Goal: Entertainment & Leisure: Consume media (video, audio)

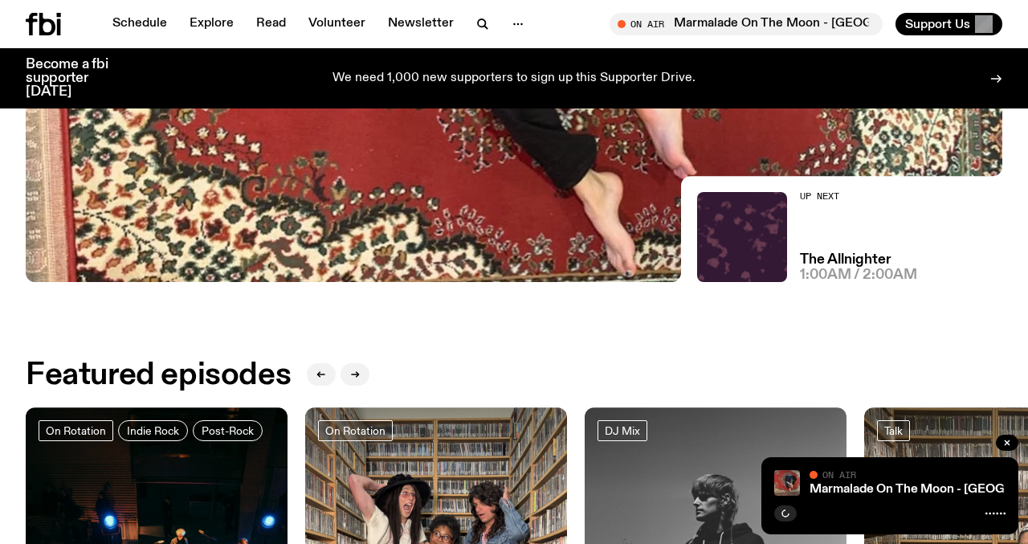
scroll to position [408, 0]
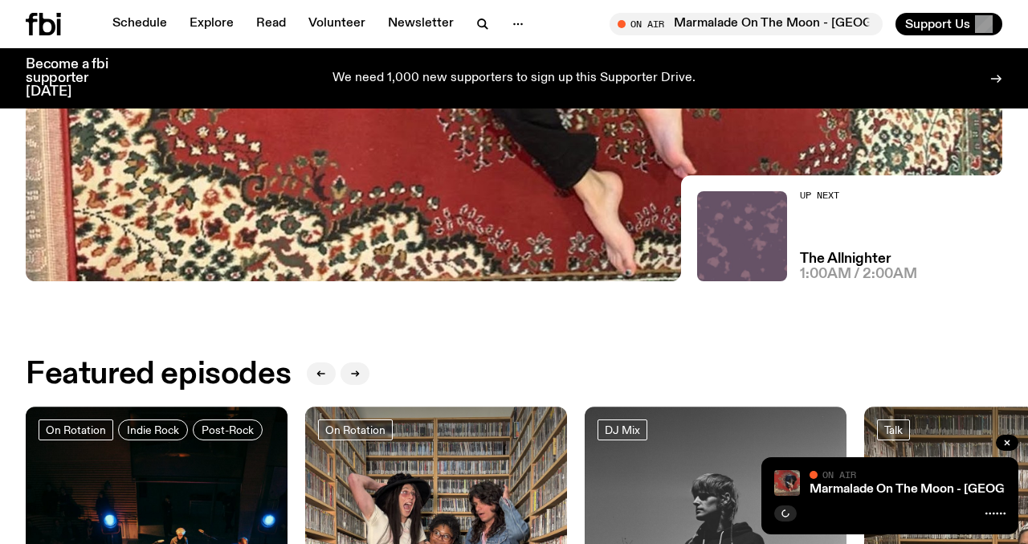
click at [774, 253] on img at bounding box center [742, 236] width 90 height 90
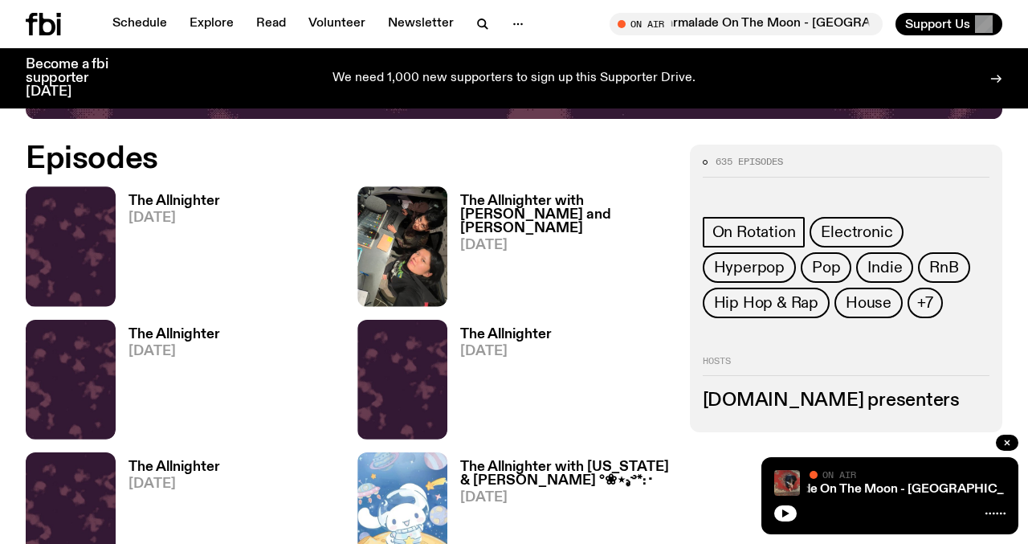
scroll to position [656, 0]
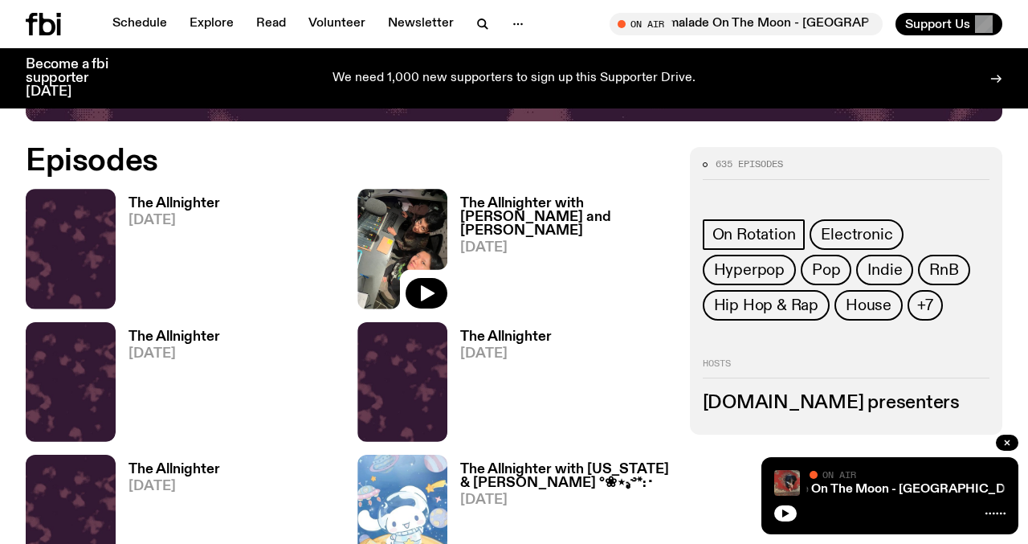
click at [415, 242] on img at bounding box center [402, 249] width 90 height 120
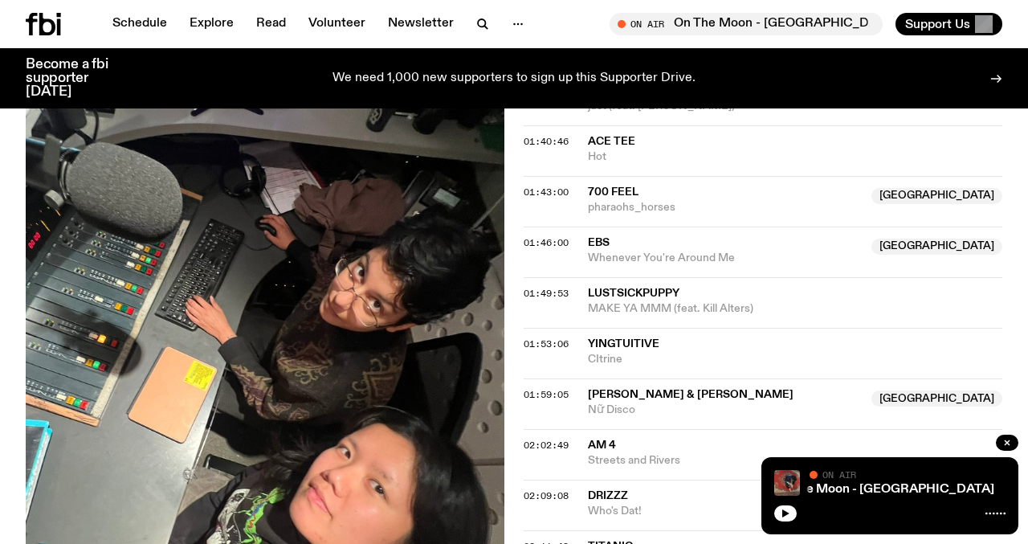
scroll to position [1889, 0]
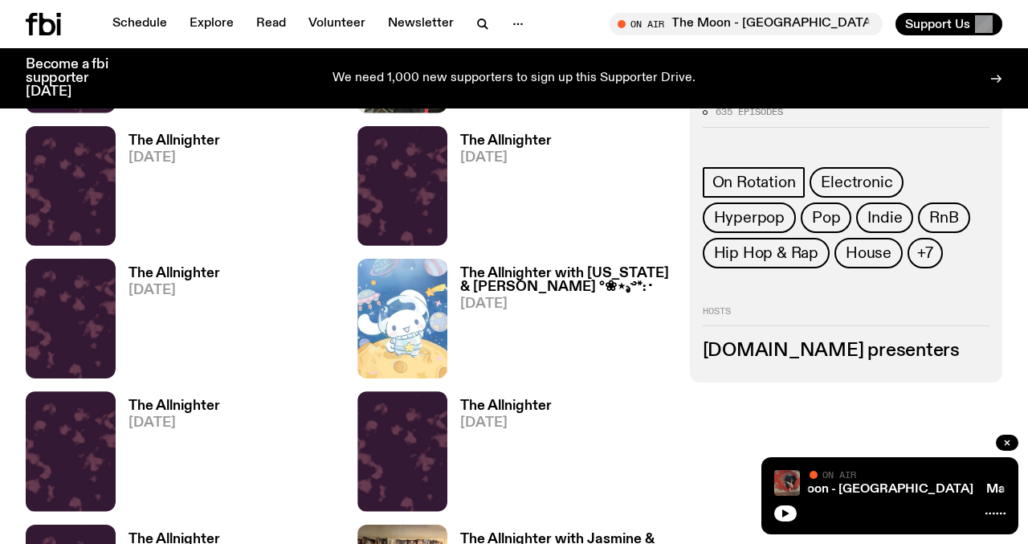
scroll to position [853, 0]
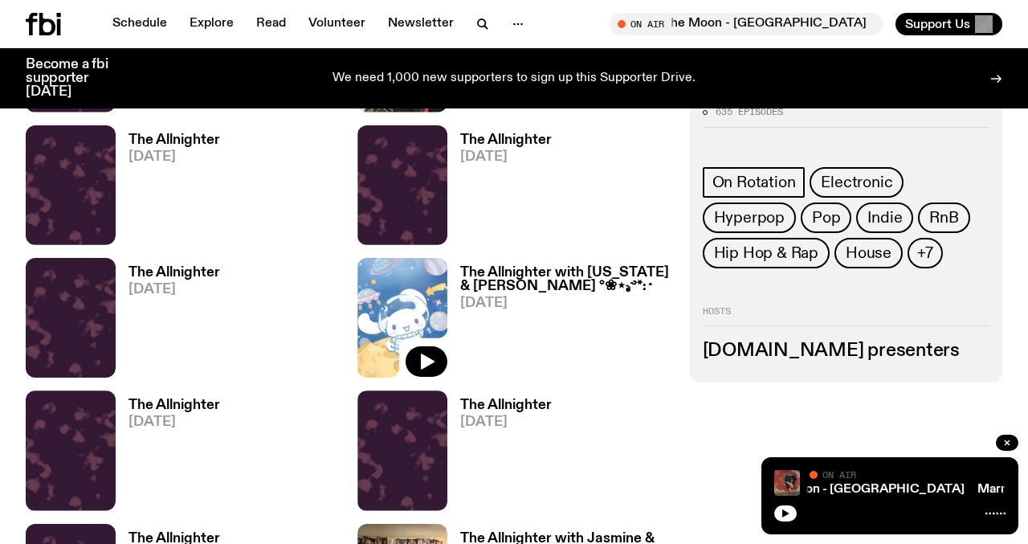
click at [394, 288] on img at bounding box center [402, 318] width 90 height 120
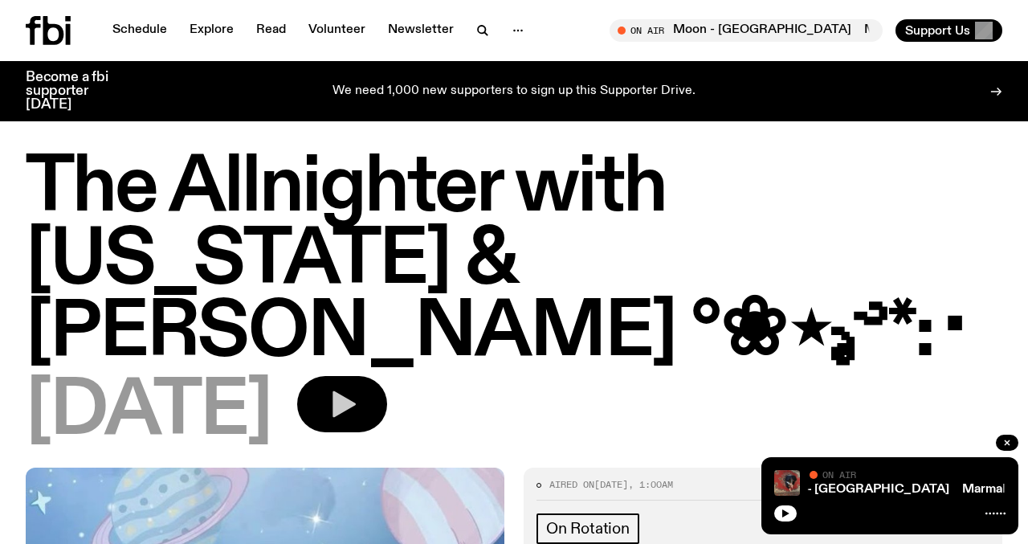
click at [358, 388] on icon "button" at bounding box center [342, 404] width 32 height 32
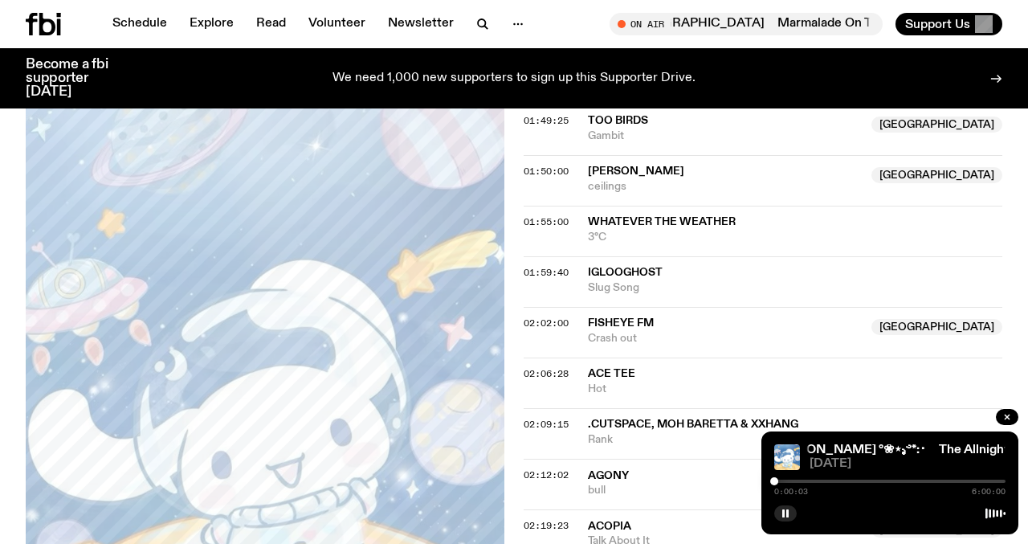
scroll to position [1645, 0]
click at [558, 317] on span "02:02:00" at bounding box center [546, 323] width 45 height 13
click at [853, 480] on div at bounding box center [853, 481] width 8 height 8
click at [854, 480] on div at bounding box center [854, 481] width 8 height 8
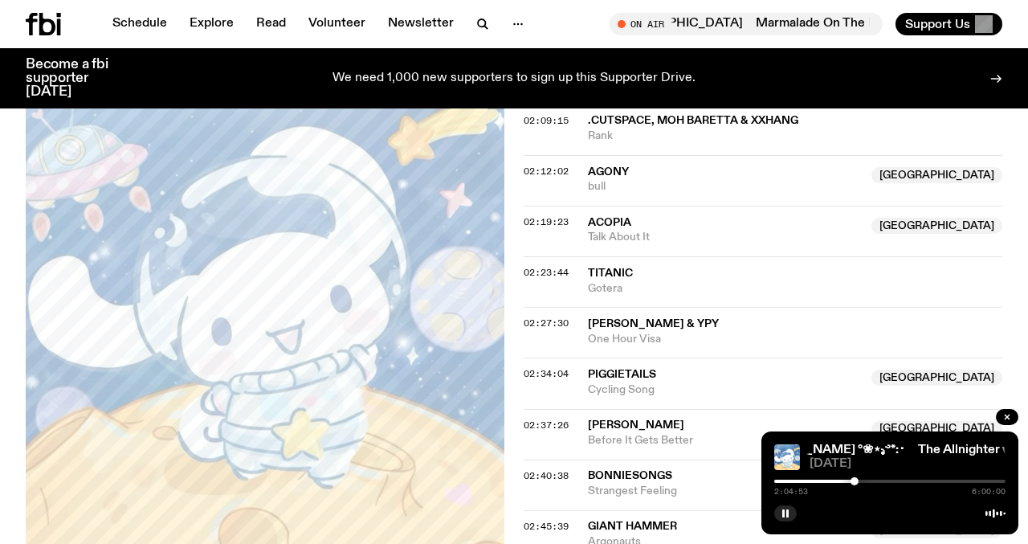
scroll to position [1968, 0]
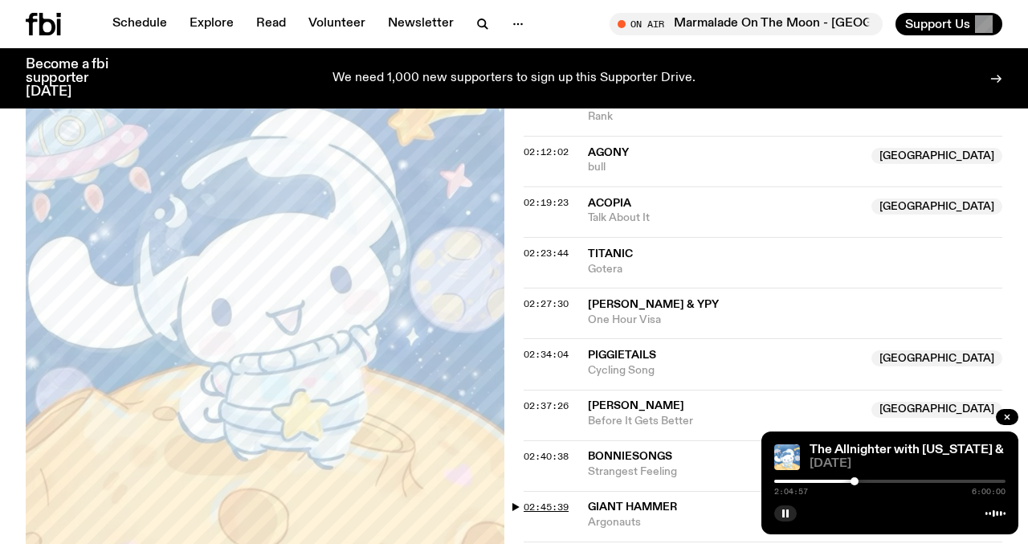
click at [557, 500] on span "02:45:39" at bounding box center [546, 506] width 45 height 13
click at [884, 481] on div at bounding box center [884, 481] width 8 height 8
click at [883, 481] on div at bounding box center [883, 481] width 8 height 8
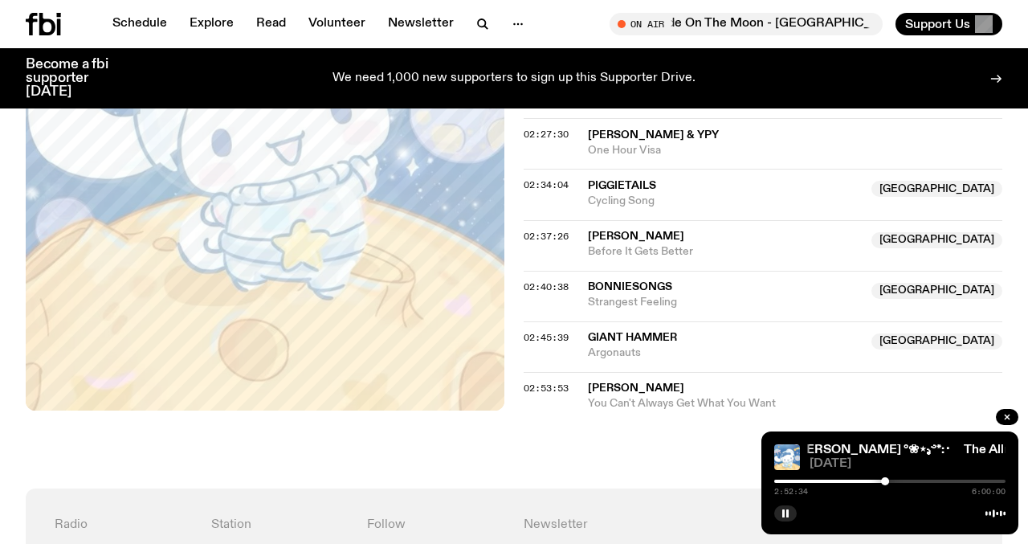
scroll to position [2141, 0]
